Goal: Information Seeking & Learning: Learn about a topic

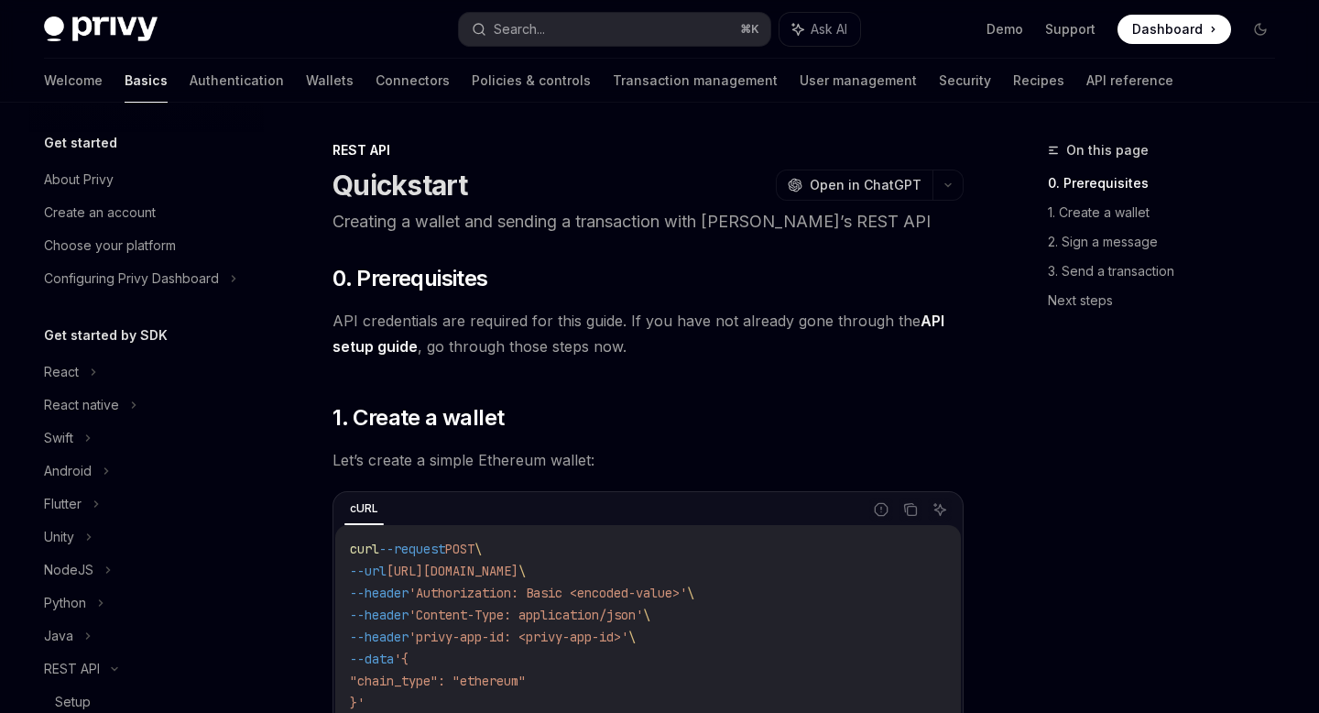
scroll to position [327, 0]
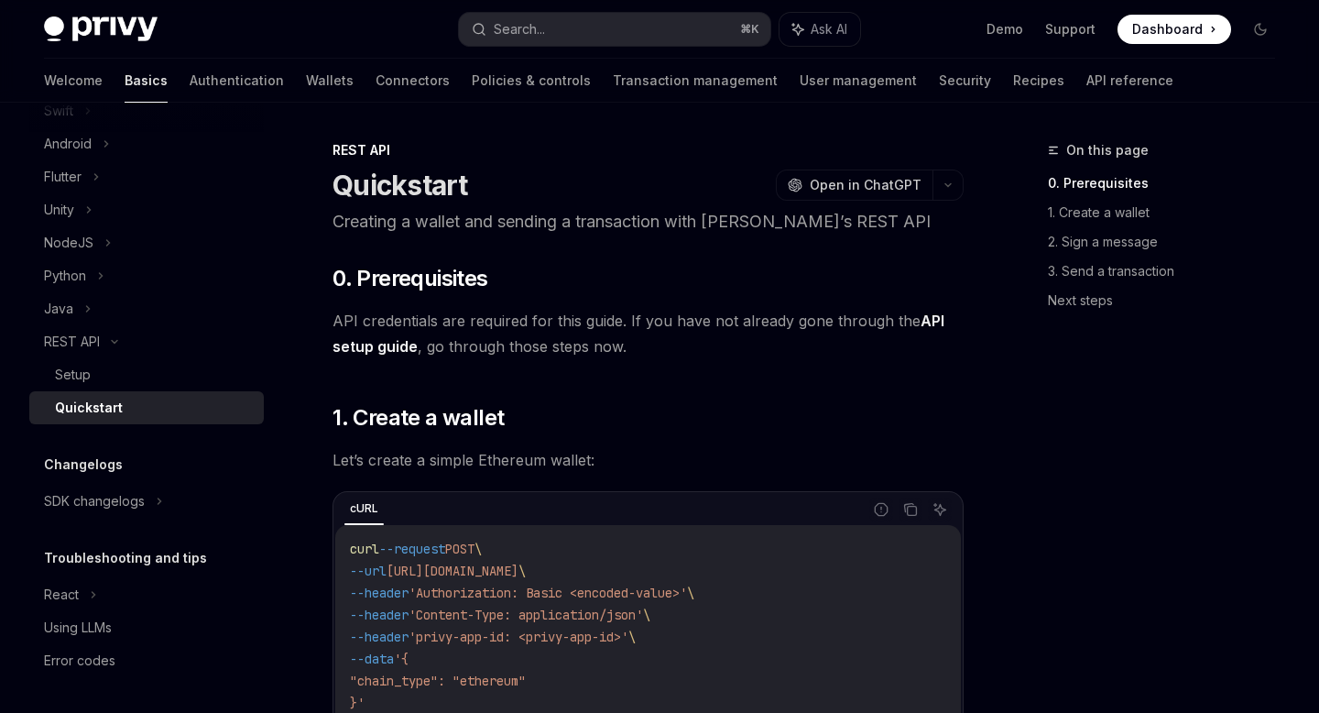
click at [558, 21] on button "Search... ⌘ K" at bounding box center [614, 29] width 311 height 33
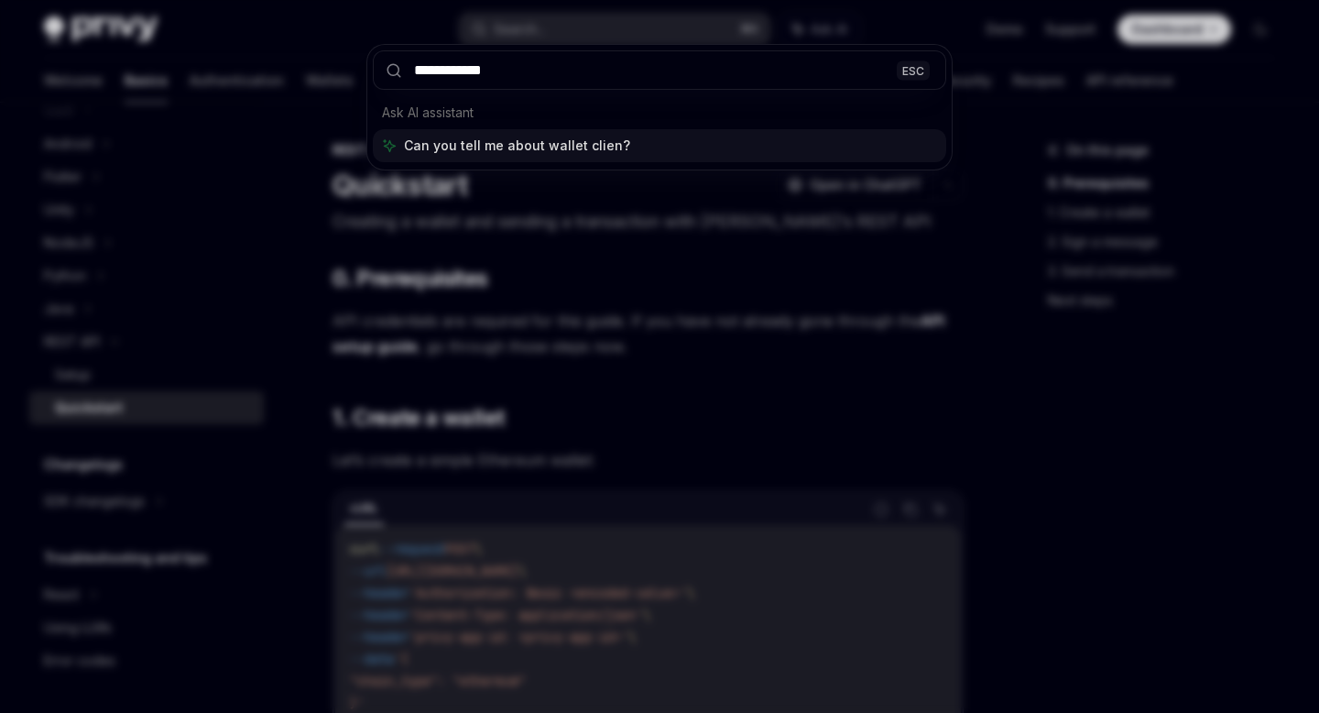
type input "**********"
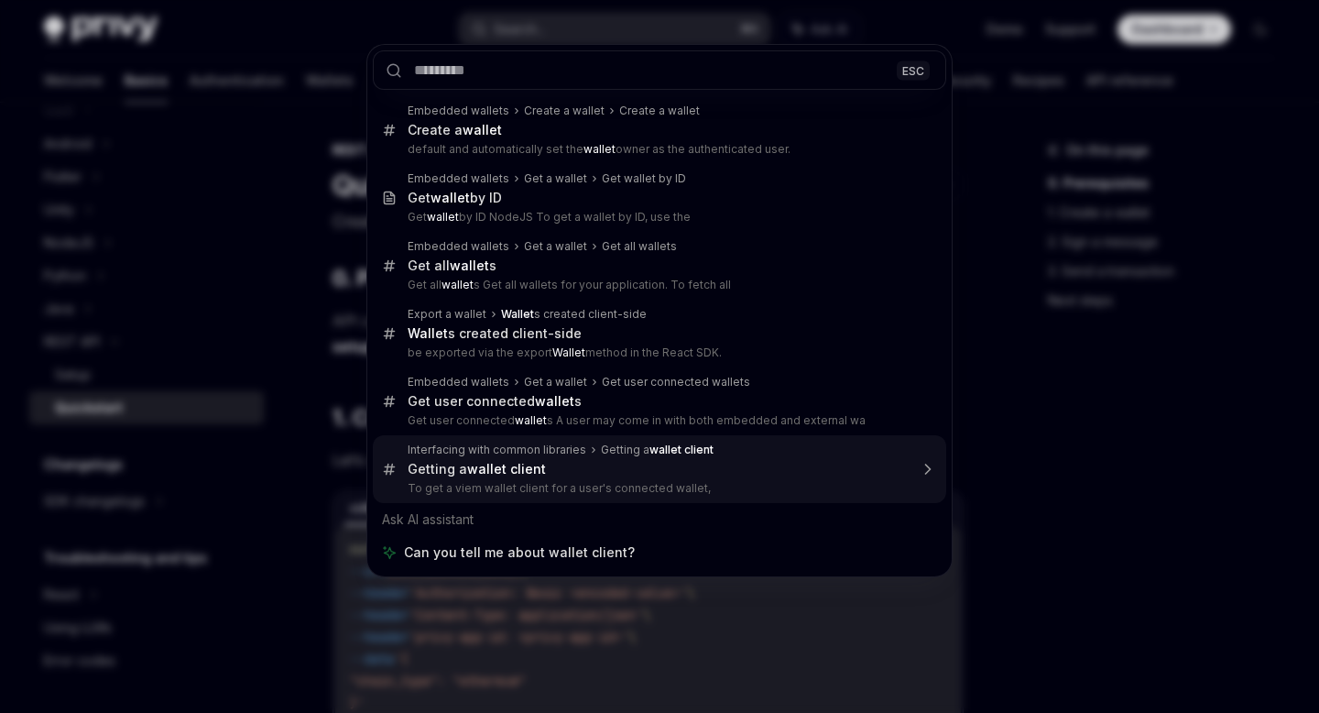
type textarea "*"
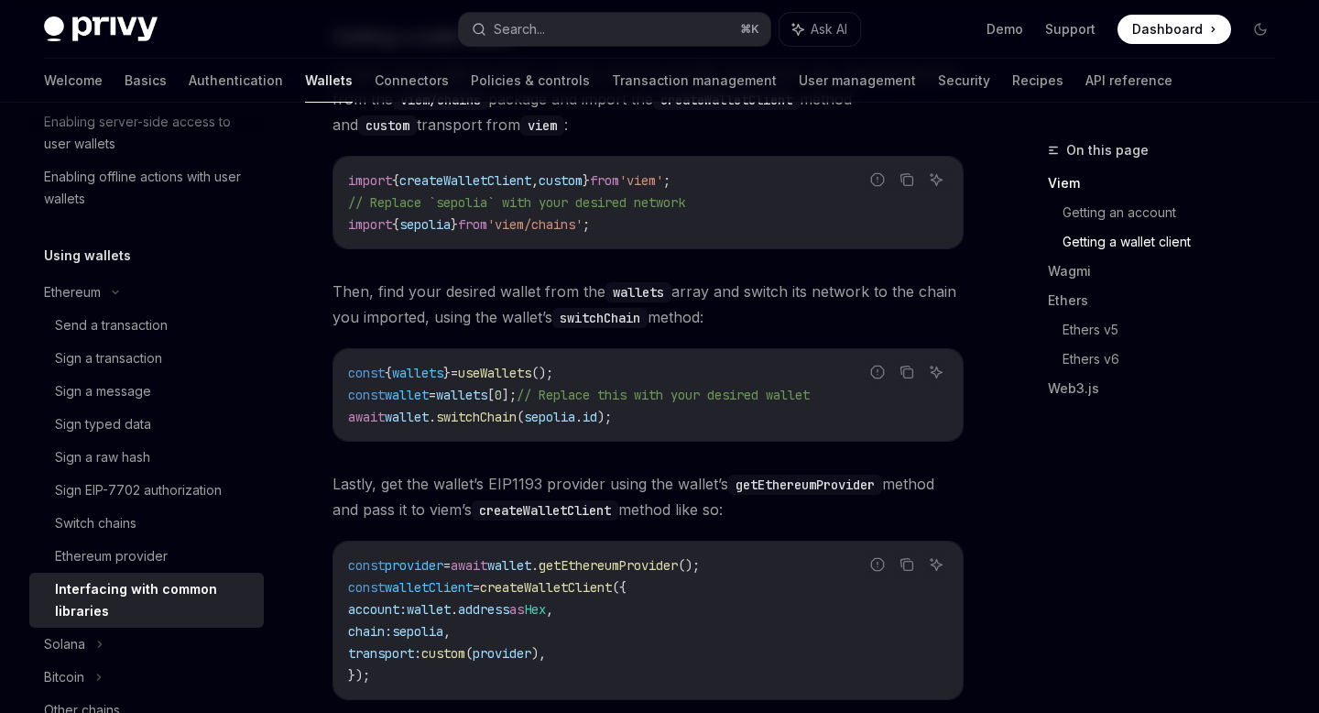
scroll to position [1047, 0]
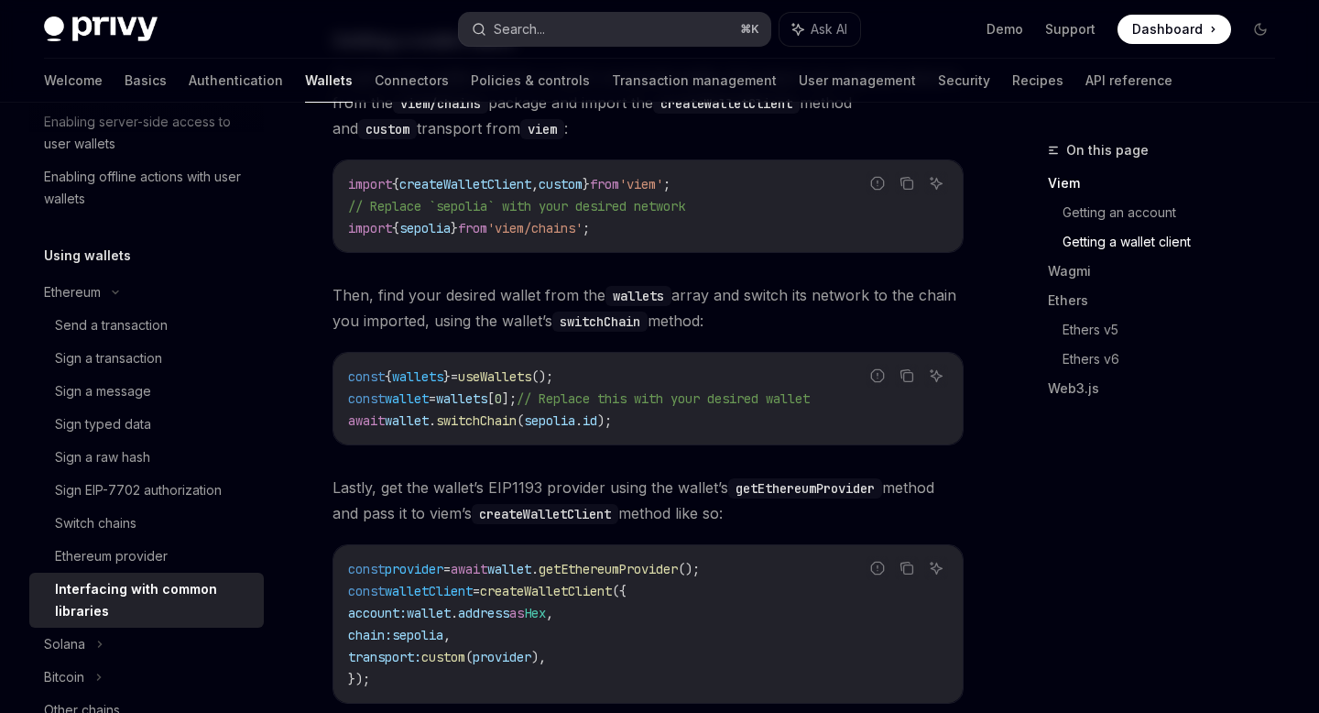
click at [515, 21] on div "Search..." at bounding box center [519, 29] width 51 height 22
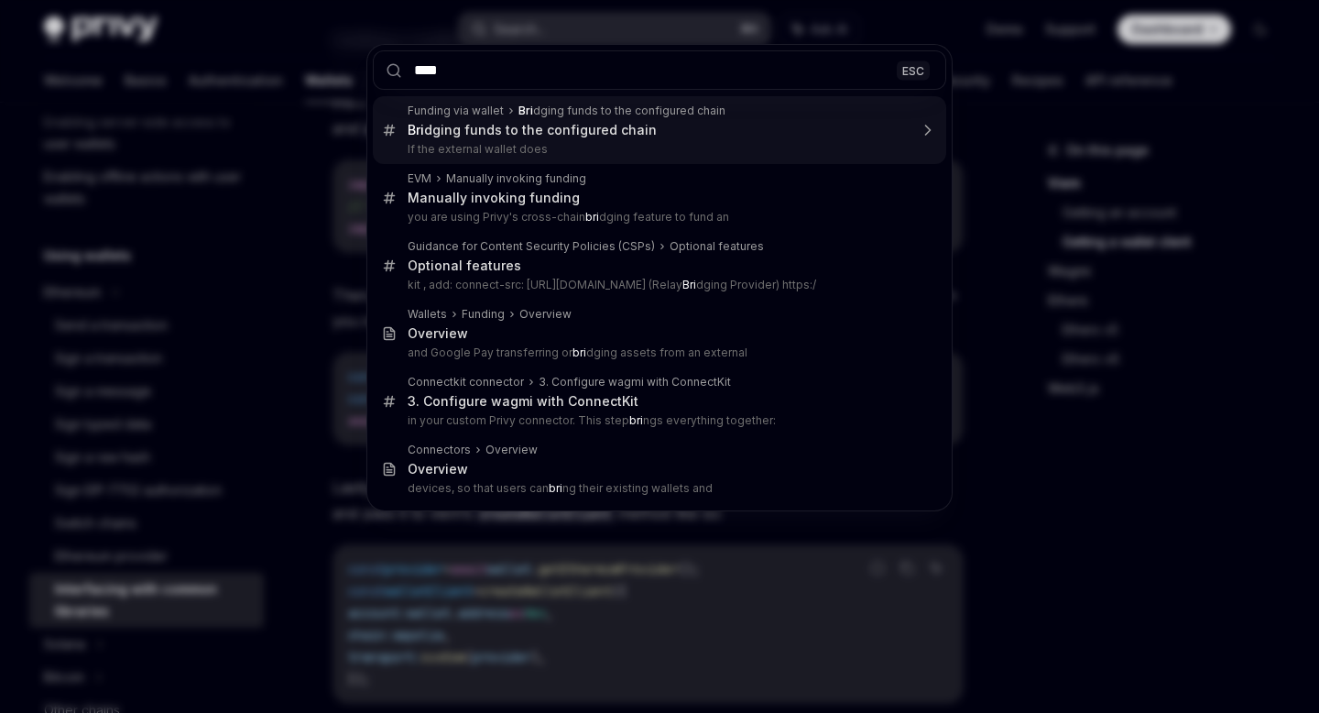
type input "*****"
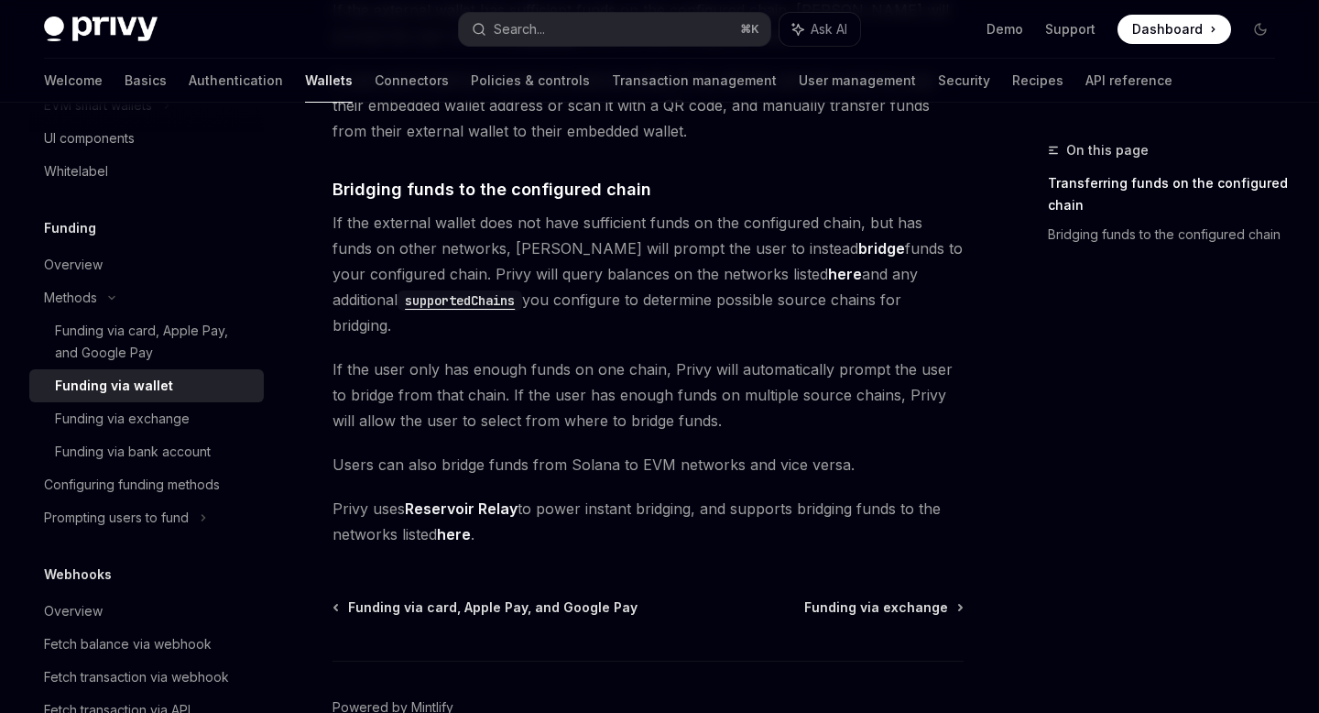
scroll to position [533, 0]
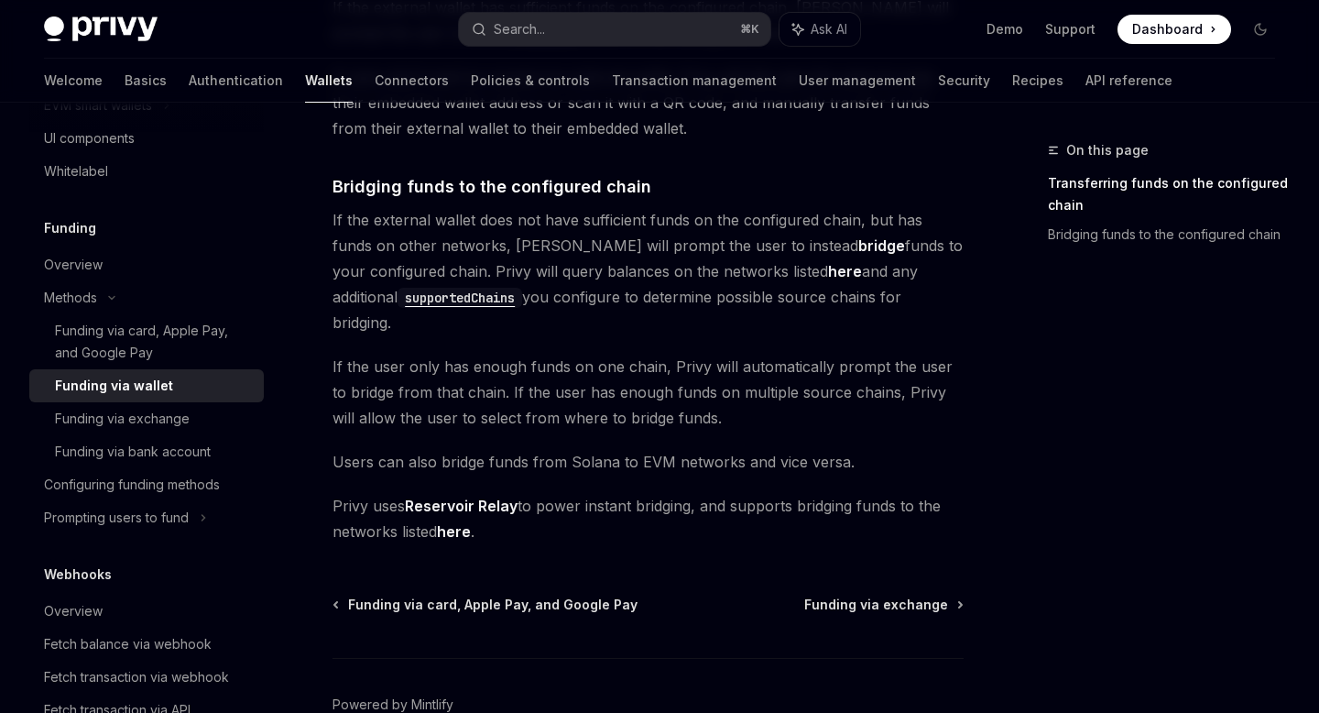
click at [466, 522] on link "here" at bounding box center [454, 531] width 34 height 19
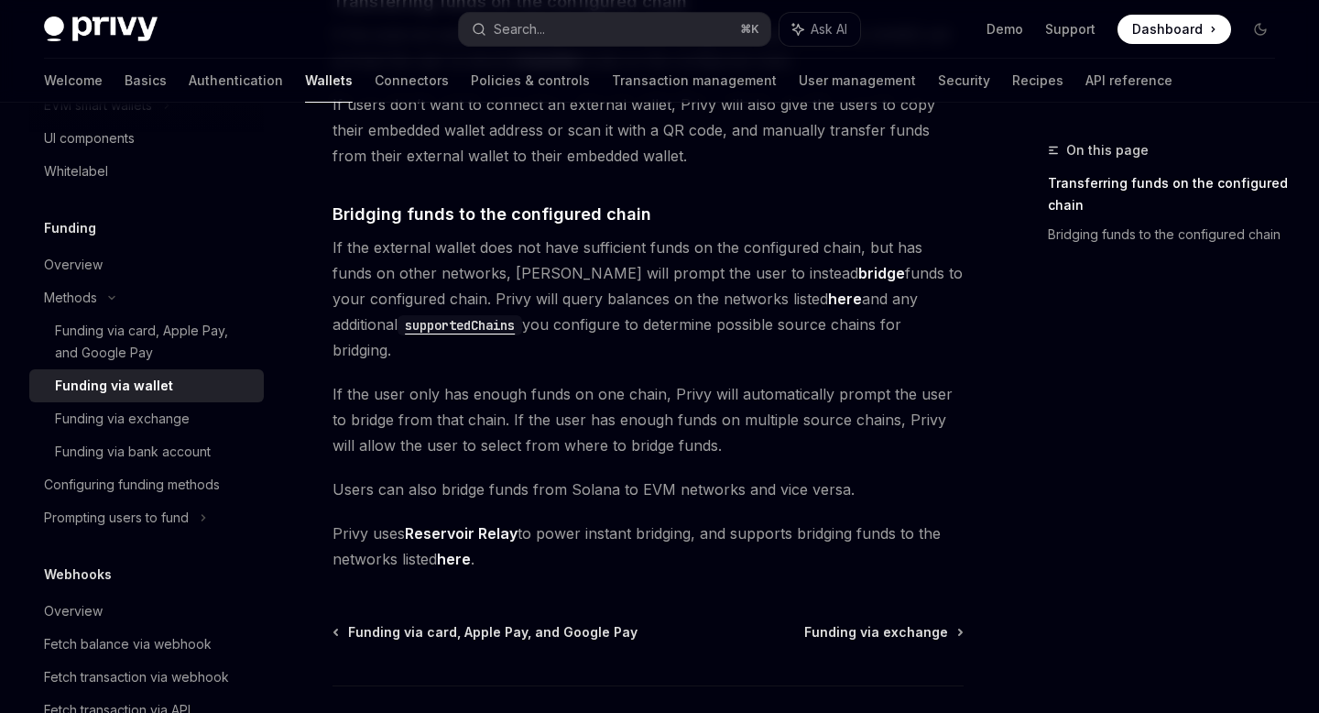
scroll to position [507, 0]
click at [828, 295] on link "here" at bounding box center [845, 298] width 34 height 19
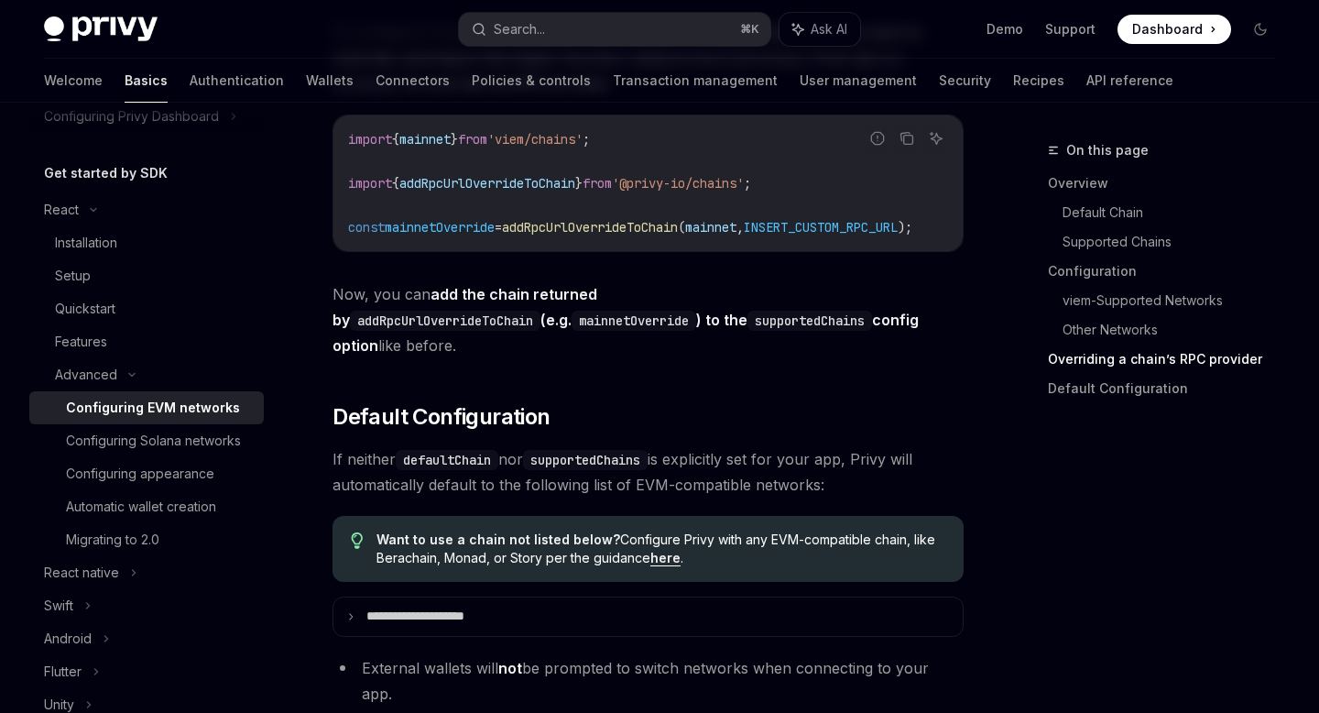
scroll to position [4380, 0]
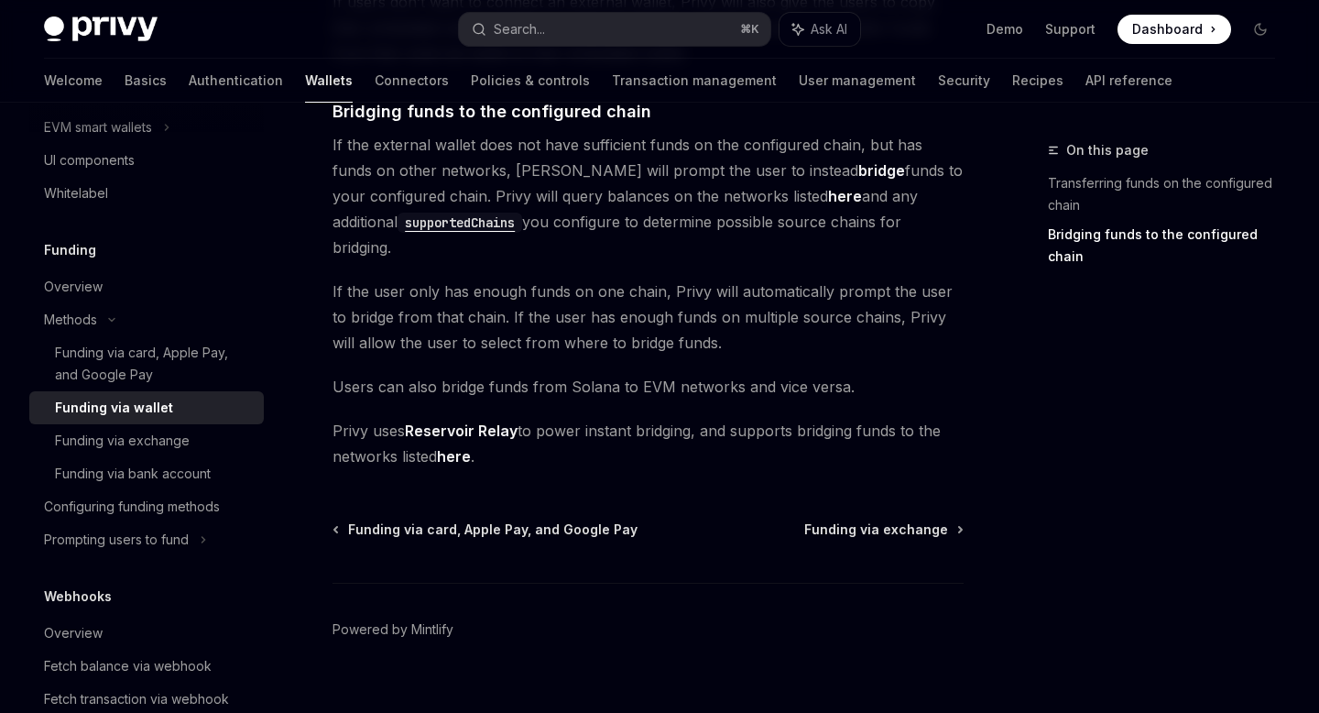
scroll to position [611, 0]
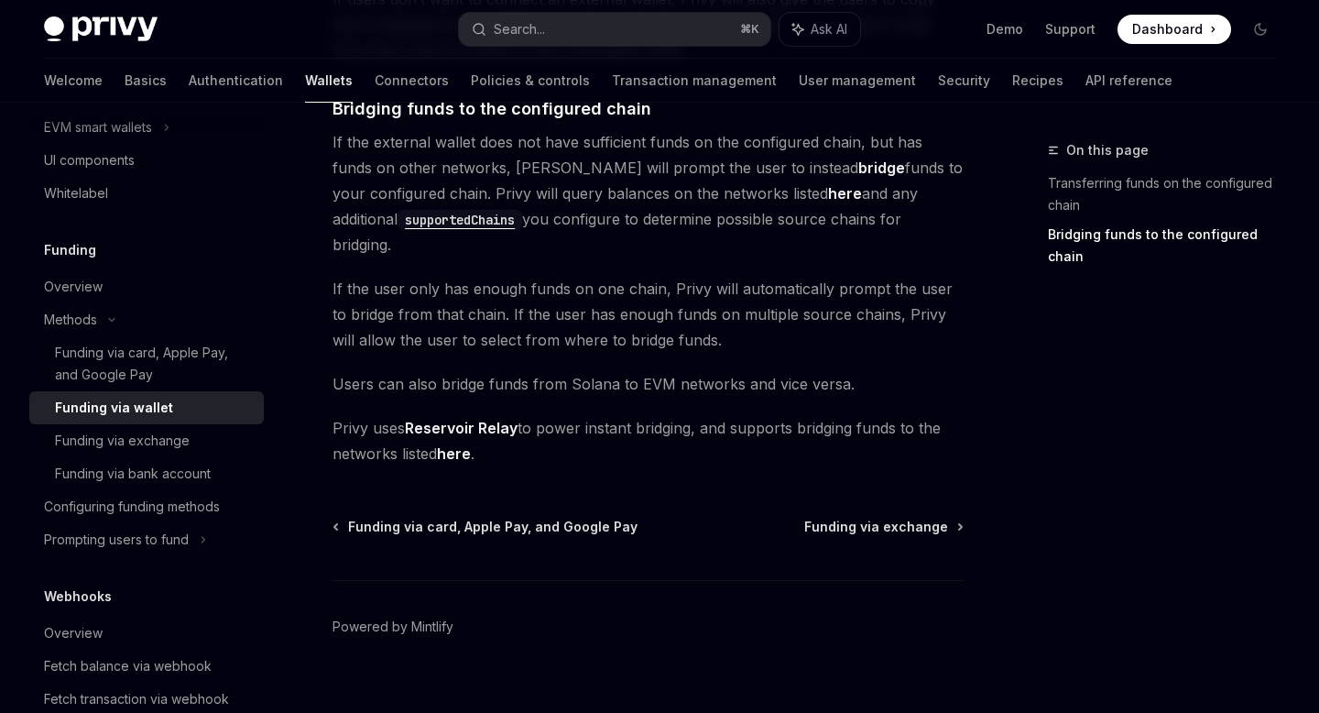
type textarea "*"
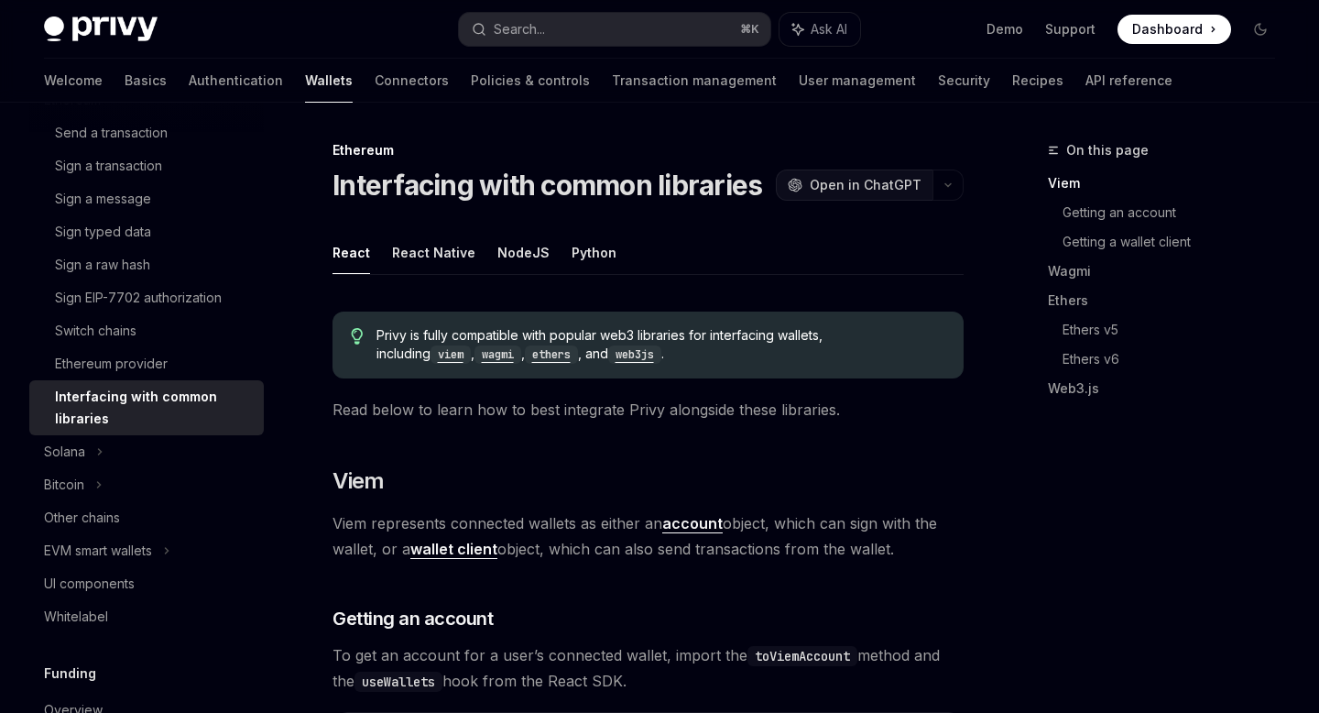
click at [868, 184] on span "Open in ChatGPT" at bounding box center [866, 185] width 112 height 18
